Goal: Check status: Check status

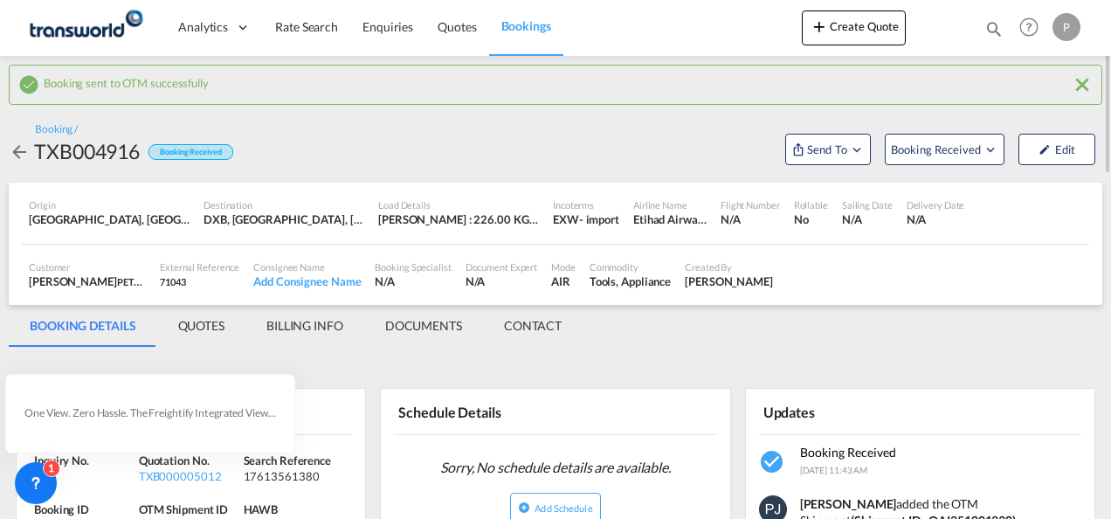
click at [994, 29] on md-icon "icon-magnify" at bounding box center [993, 28] width 19 height 19
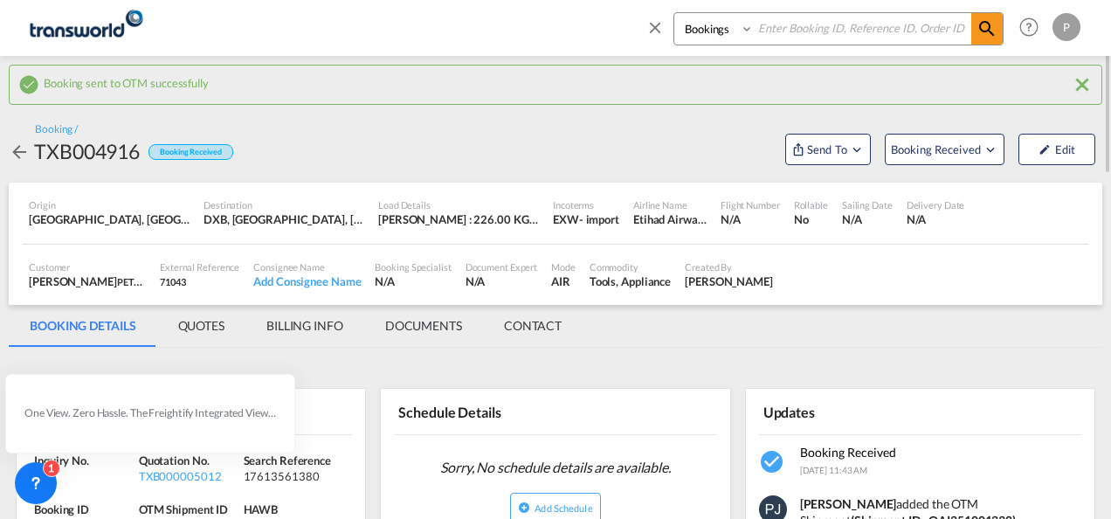
click at [776, 26] on input at bounding box center [862, 28] width 217 height 31
paste input "TXB004886"
type input "TXB004886"
click at [989, 30] on md-icon "icon-magnify" at bounding box center [986, 28] width 21 height 21
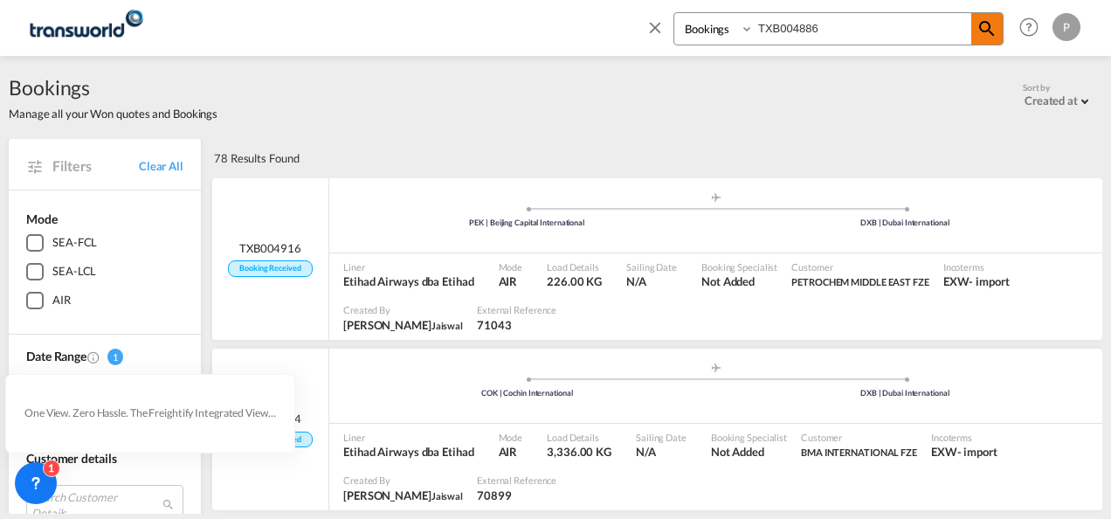
click at [991, 27] on md-icon "icon-magnify" at bounding box center [986, 28] width 21 height 21
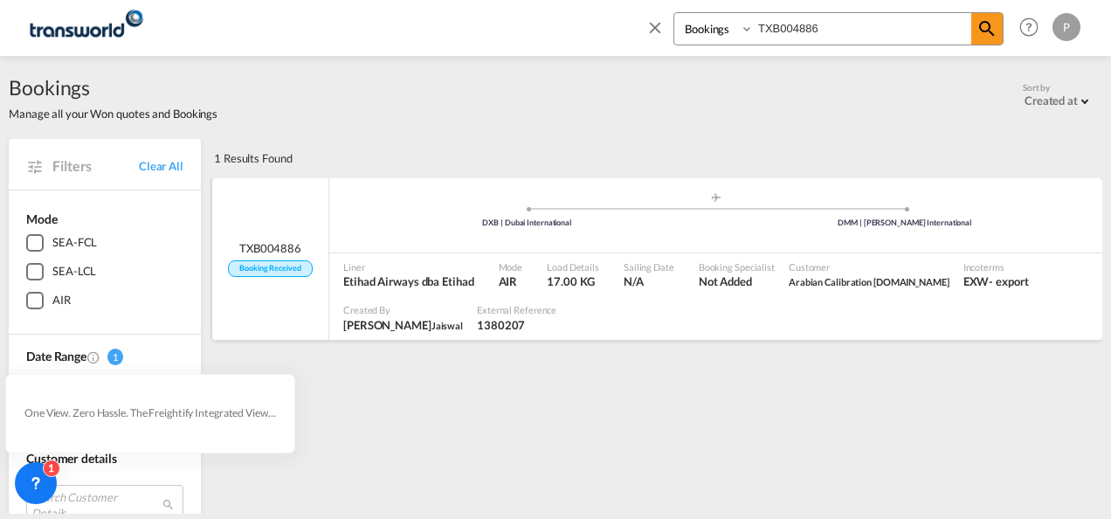
click at [391, 232] on div ".a{fill:#aaa8ad;} .a{fill:#aaa8ad;} DXB | Dubai International DMM | [PERSON_NAM…" at bounding box center [715, 217] width 773 height 52
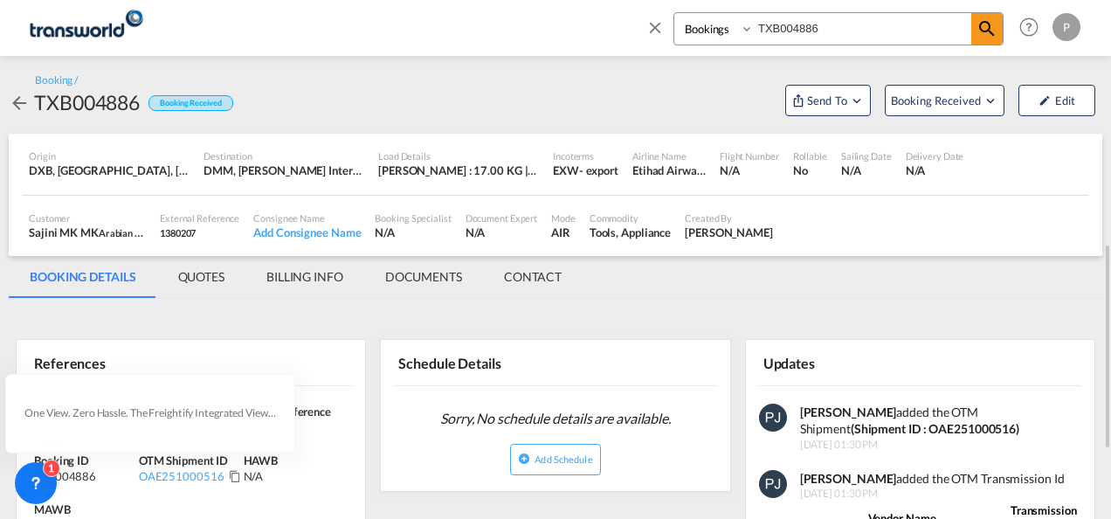
scroll to position [175, 0]
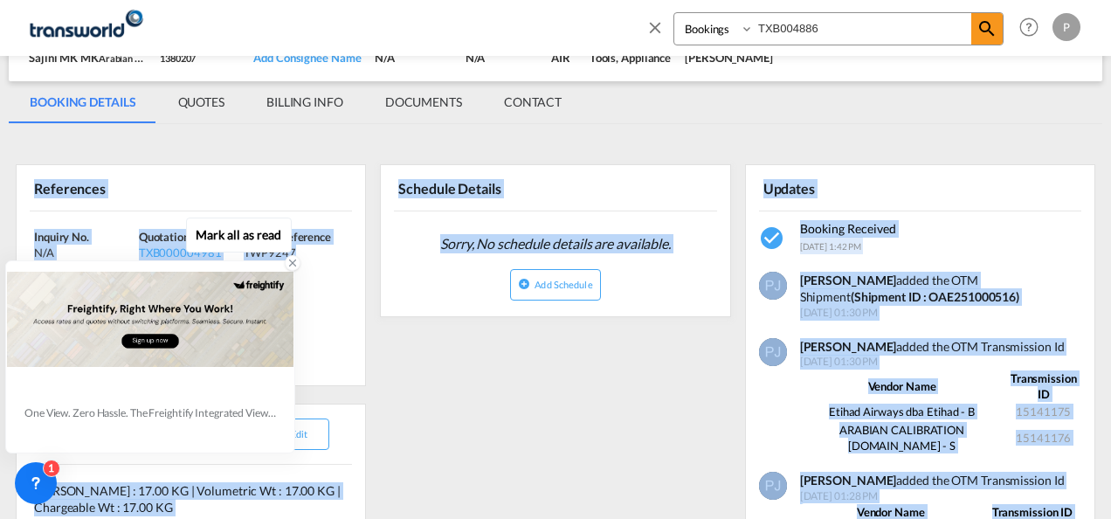
drag, startPoint x: 35, startPoint y: 187, endPoint x: 183, endPoint y: 362, distance: 229.2
click at [183, 362] on body "Analytics Dashboard Rate Search Enquiries Quotes Bookings Bookings Quotes Enqui…" at bounding box center [555, 259] width 1111 height 519
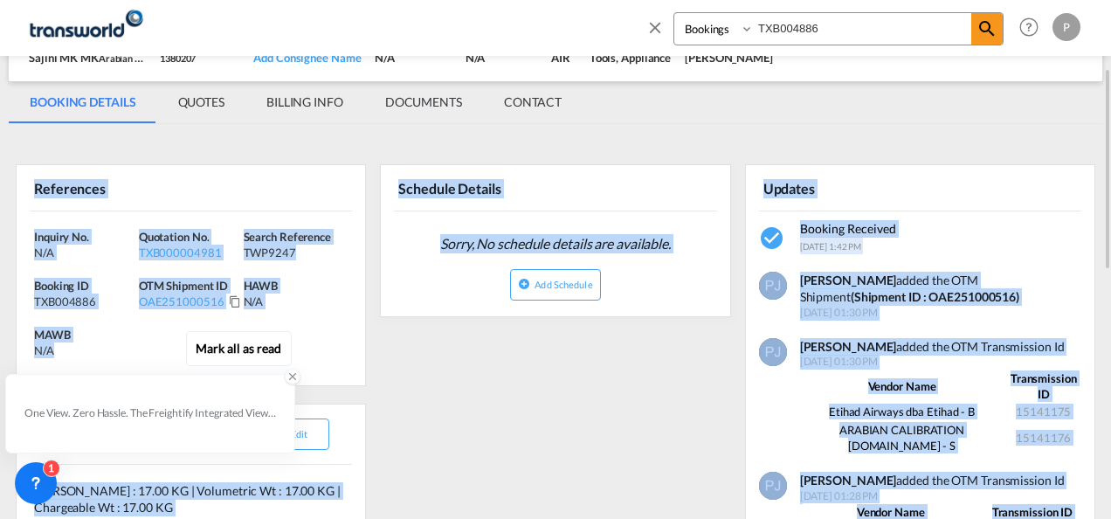
click at [300, 330] on div "Inquiry No. N/A Quotation No. TXB000004981 Search Reference TWP9247 Booking ID …" at bounding box center [191, 298] width 348 height 174
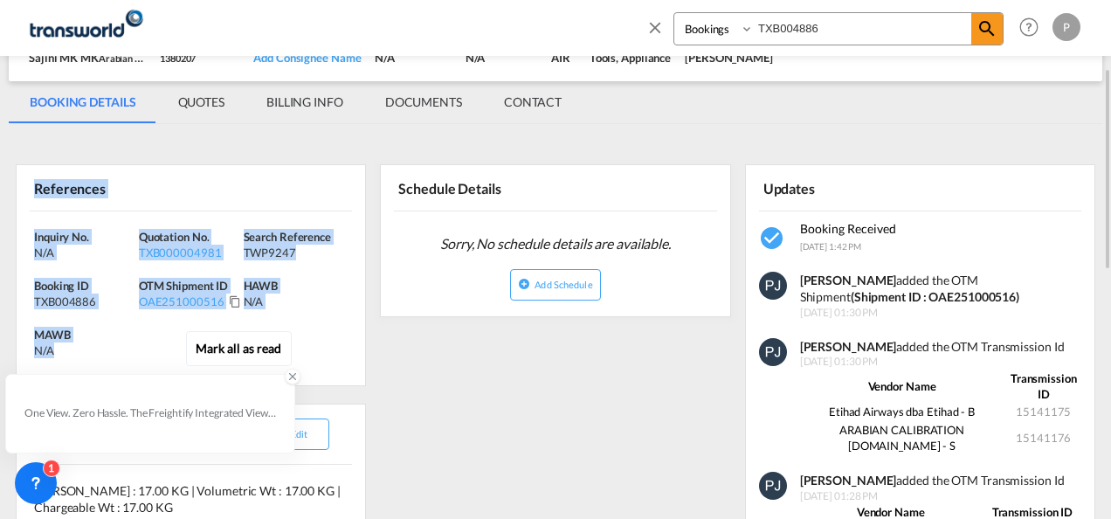
drag, startPoint x: 35, startPoint y: 192, endPoint x: 80, endPoint y: 350, distance: 164.5
click at [80, 350] on div "References Inquiry No. N/A Quotation No. TXB000004981 Search Reference TWP9247 …" at bounding box center [191, 275] width 350 height 222
copy div "References Inquiry No. N/A Quotation No. TXB000004981 Search Reference TWP9247 …"
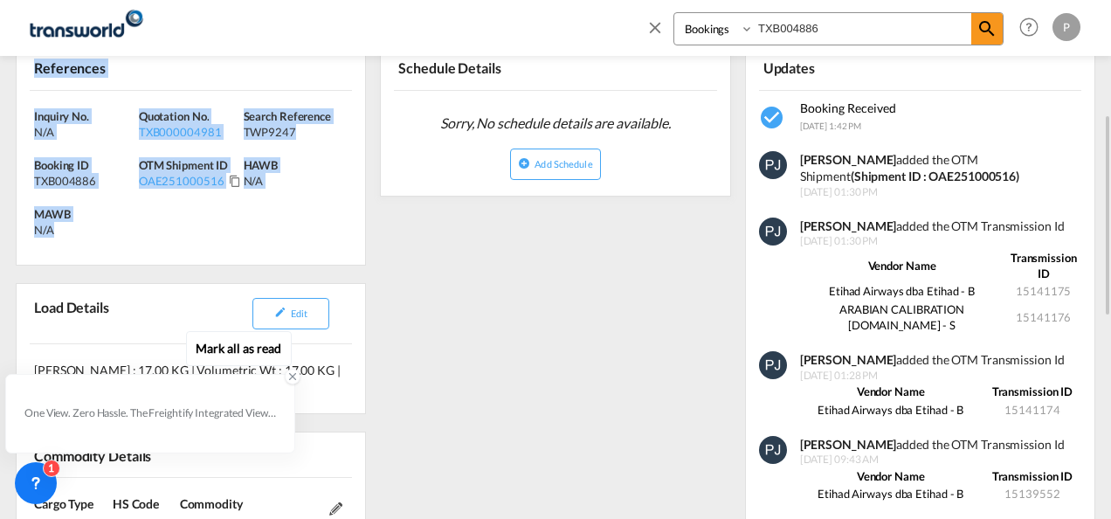
scroll to position [208, 0]
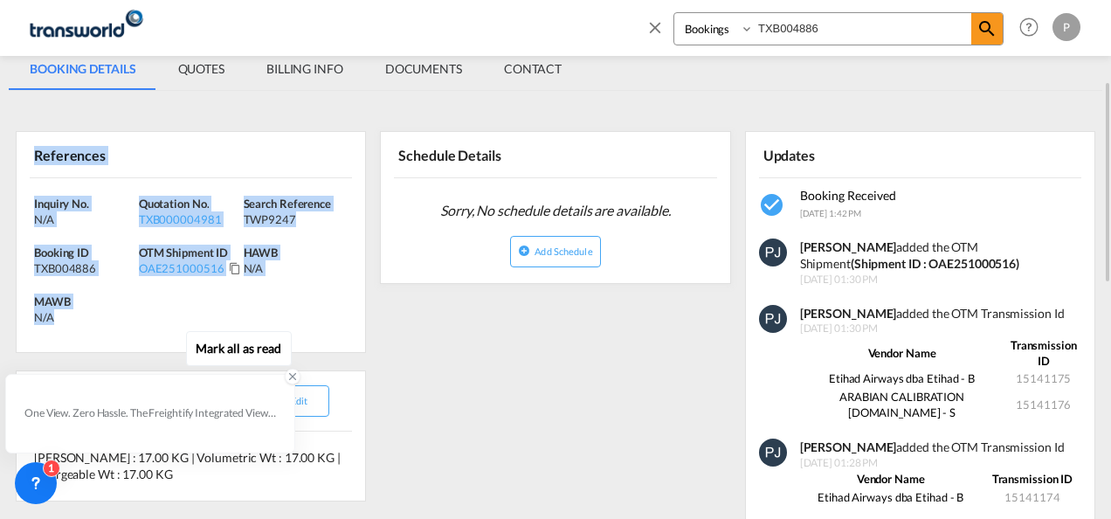
click at [229, 304] on div "Inquiry No. N/A Quotation No. TXB000004981 Search Reference TWP9247 Booking ID …" at bounding box center [191, 265] width 348 height 174
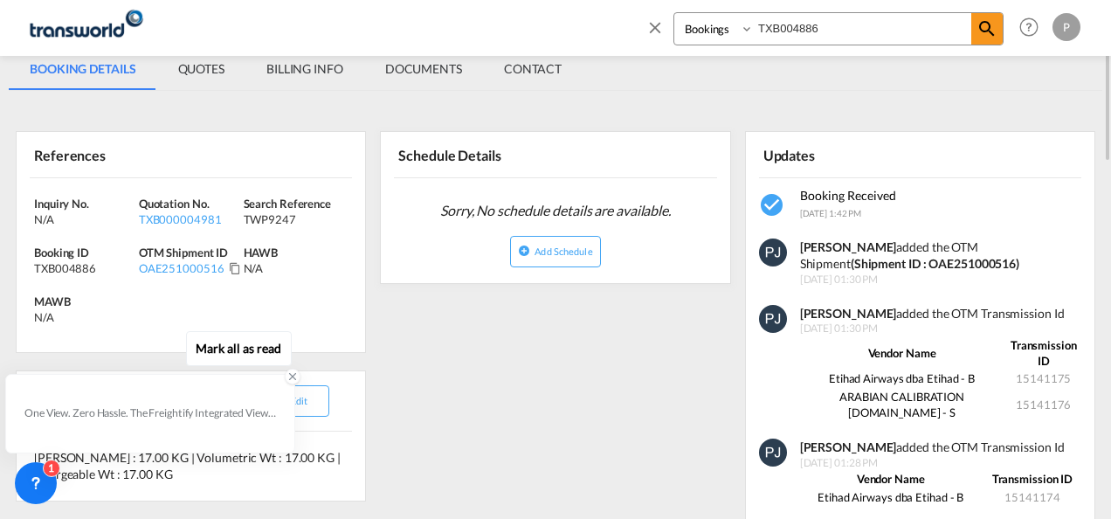
scroll to position [0, 0]
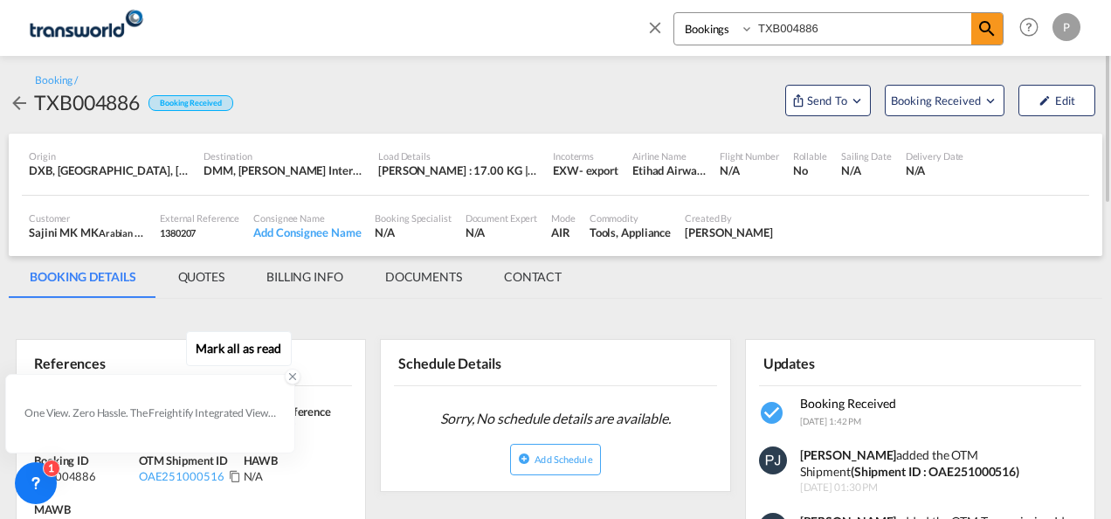
click at [205, 280] on md-tab-item "QUOTES" at bounding box center [201, 277] width 88 height 42
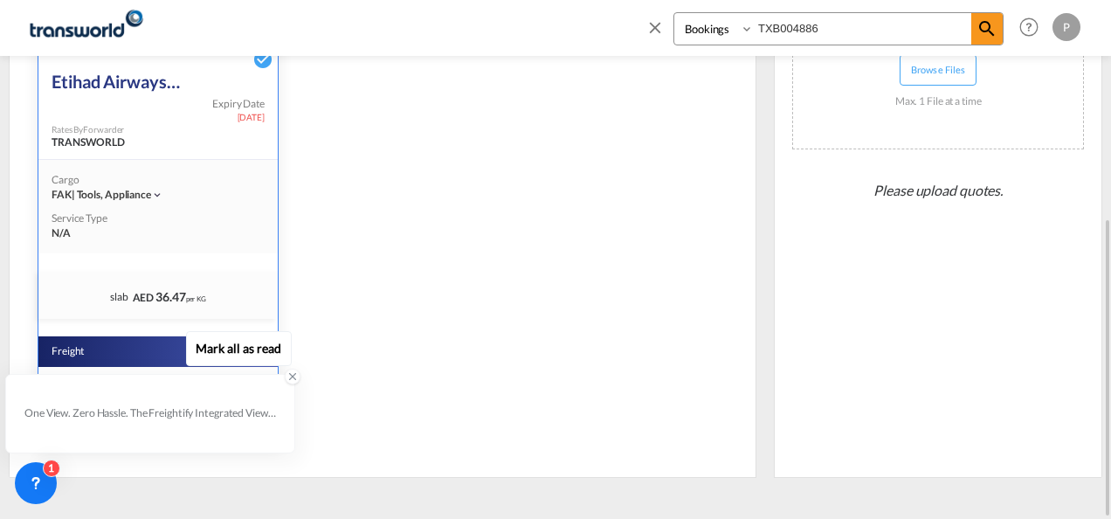
scroll to position [30, 0]
